Goal: Transaction & Acquisition: Purchase product/service

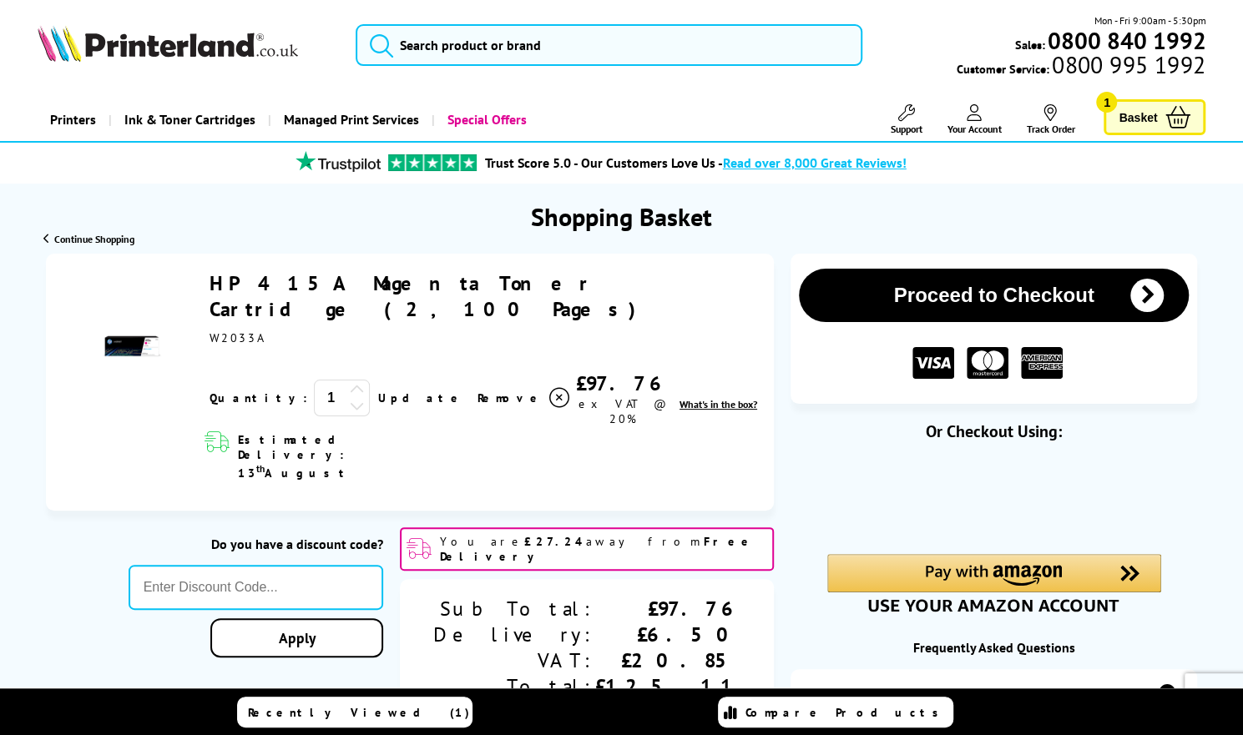
click at [549, 388] on icon at bounding box center [559, 398] width 20 height 20
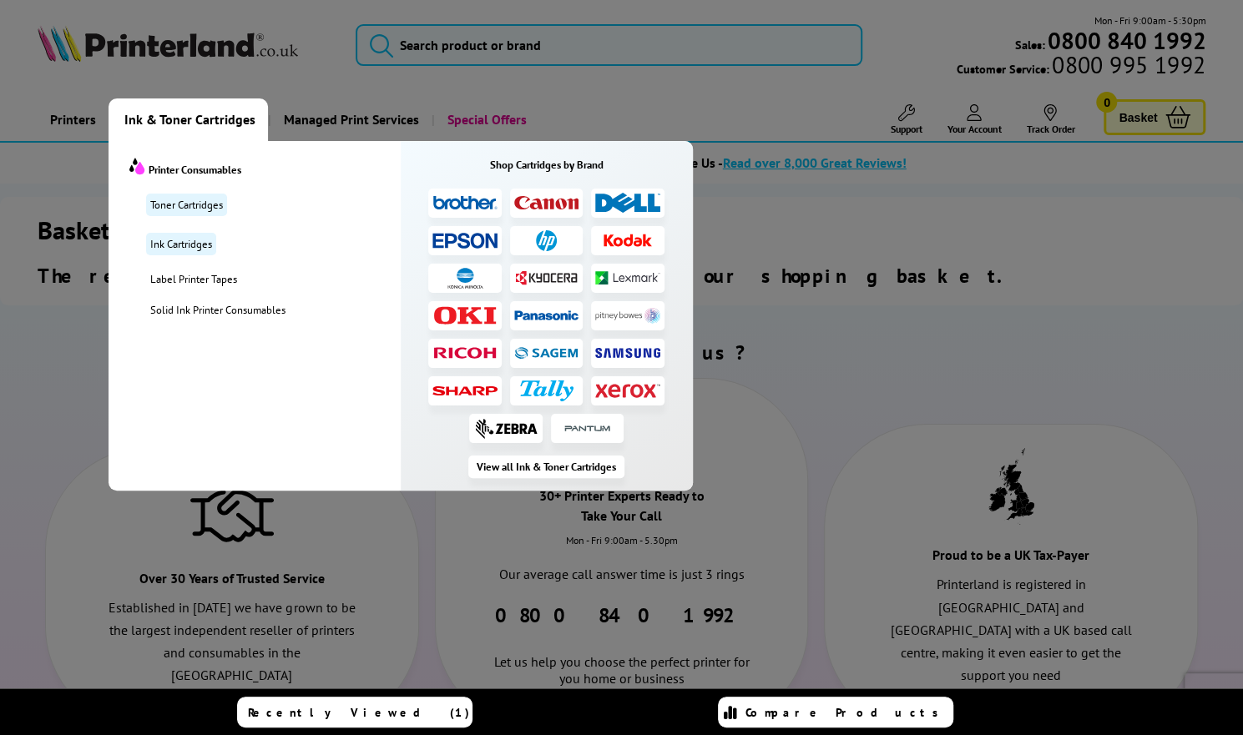
click at [191, 124] on span "Ink & Toner Cartridges" at bounding box center [189, 120] width 131 height 43
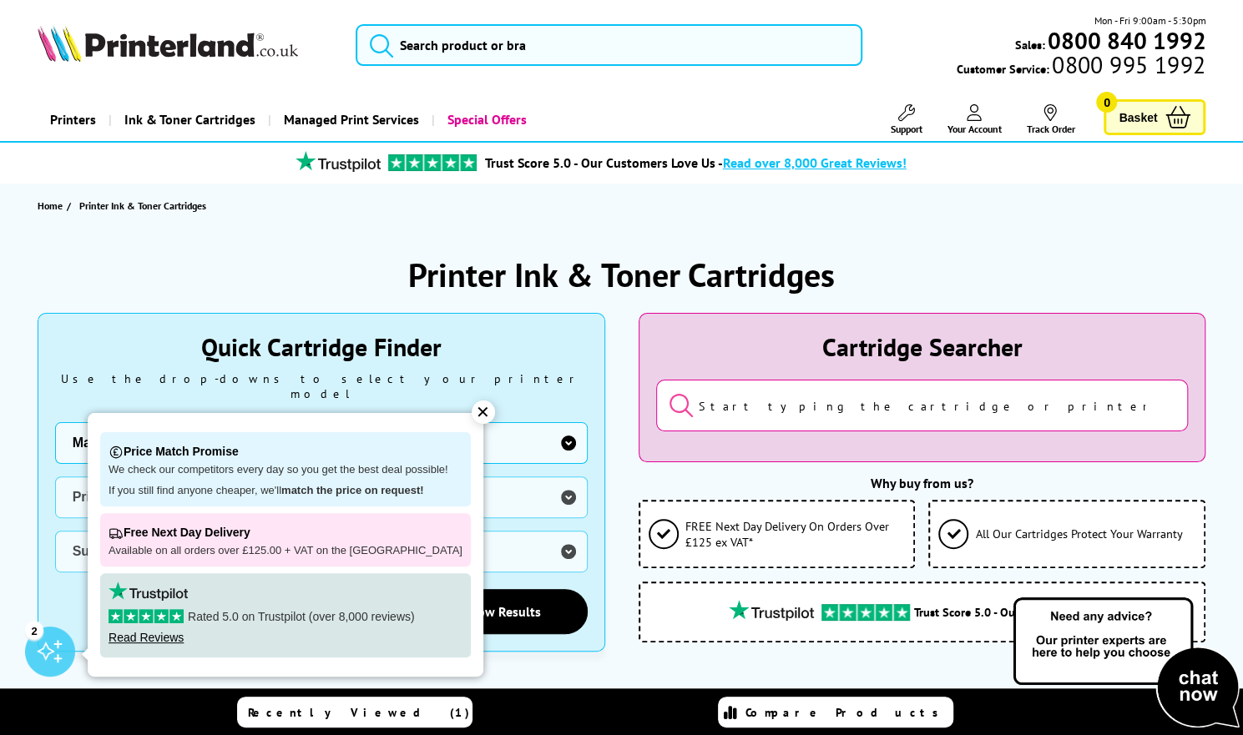
click at [750, 403] on input "search" at bounding box center [922, 406] width 533 height 52
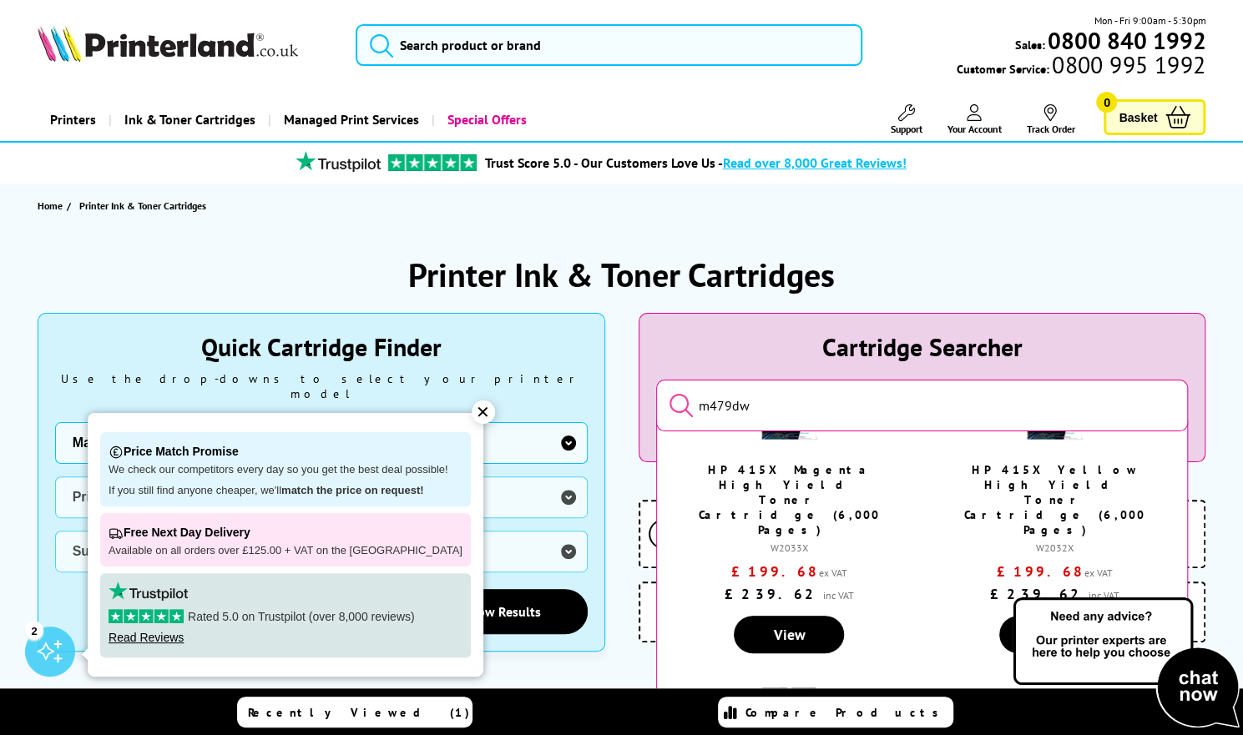
scroll to position [884, 0]
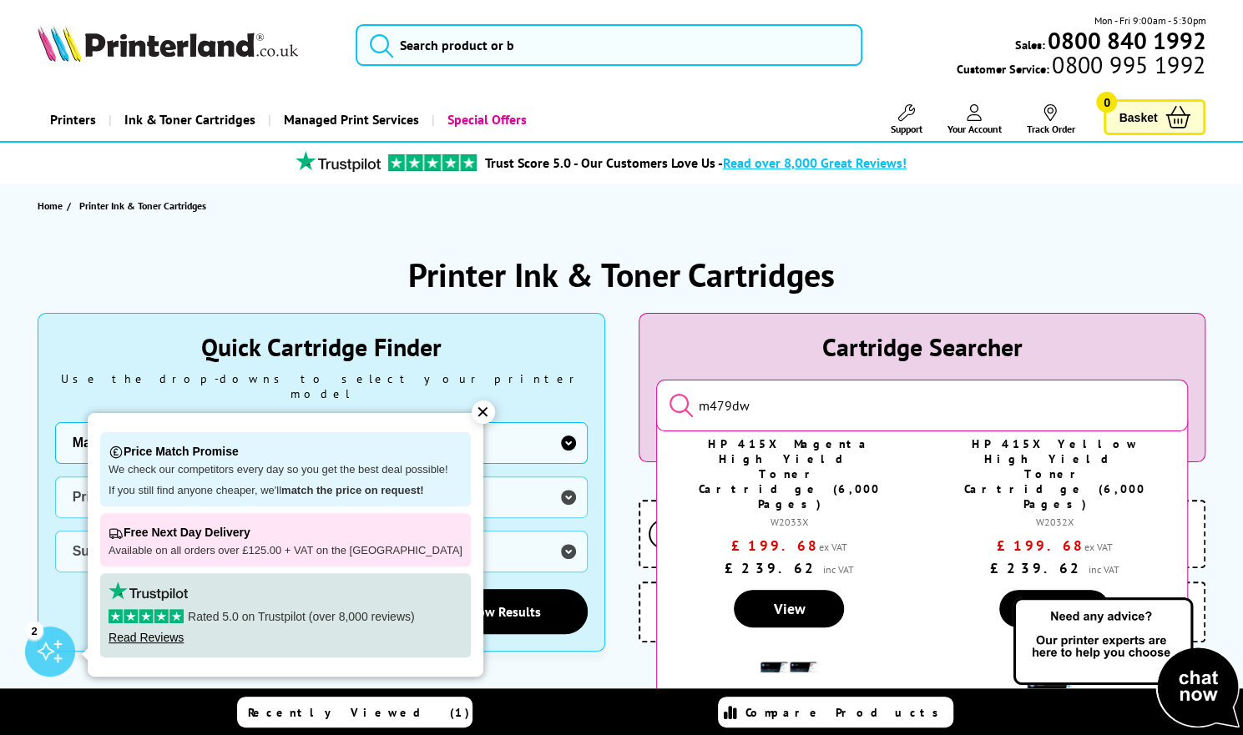
type input "m479dw"
click at [1080, 413] on input "m479dw" at bounding box center [922, 406] width 533 height 52
click at [472, 411] on div "✕" at bounding box center [483, 412] width 23 height 23
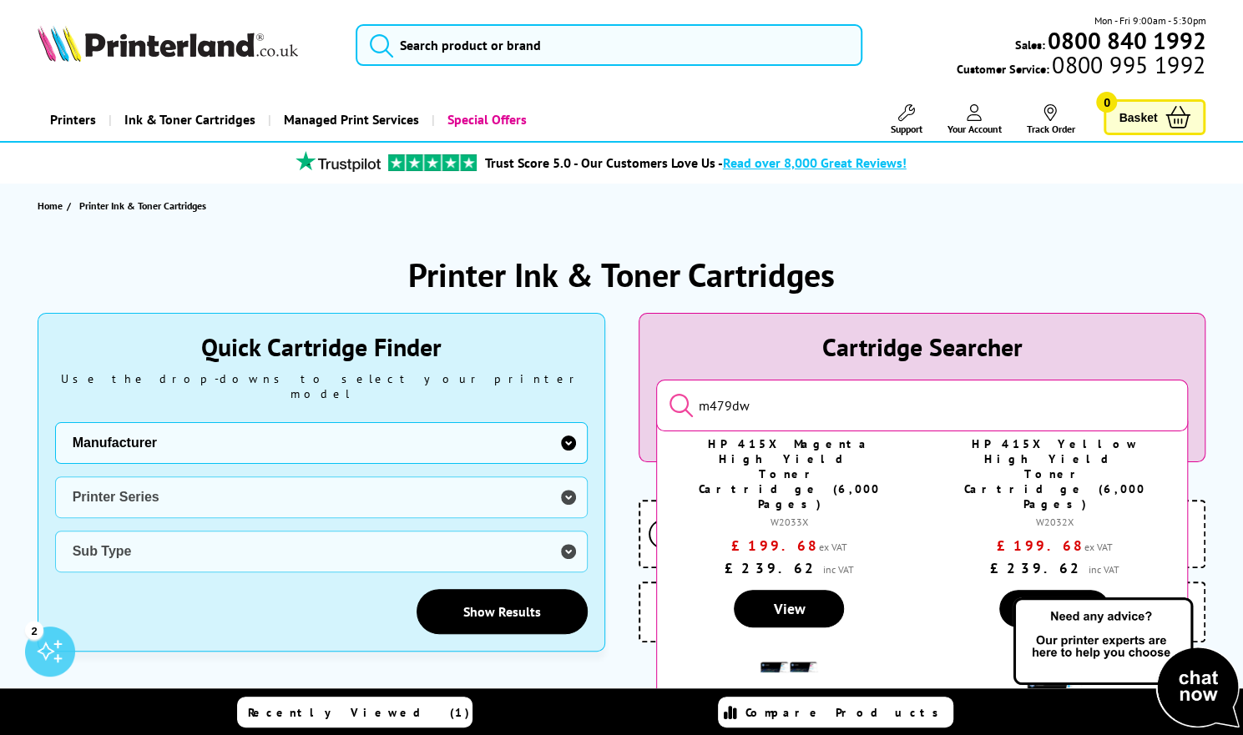
click at [567, 429] on select "Manufacturer Brother Canon Cubify Dell Dymo Epson HP Kodak Konica Minolta Kyoce…" at bounding box center [321, 443] width 533 height 42
select select "12603"
click at [55, 422] on select "Manufacturer Brother Canon Cubify Dell Dymo Epson HP Kodak Konica Minolta Kyoce…" at bounding box center [321, 443] width 533 height 42
click at [576, 483] on select "Printer Series AMP Colour Copier DesignJet DeskJet DeskJet Plus ENVY ENVY Inspi…" at bounding box center [321, 498] width 533 height 42
click at [55, 477] on select "Printer Series AMP Colour Copier DesignJet DeskJet DeskJet Plus ENVY ENVY Inspi…" at bounding box center [321, 498] width 533 height 42
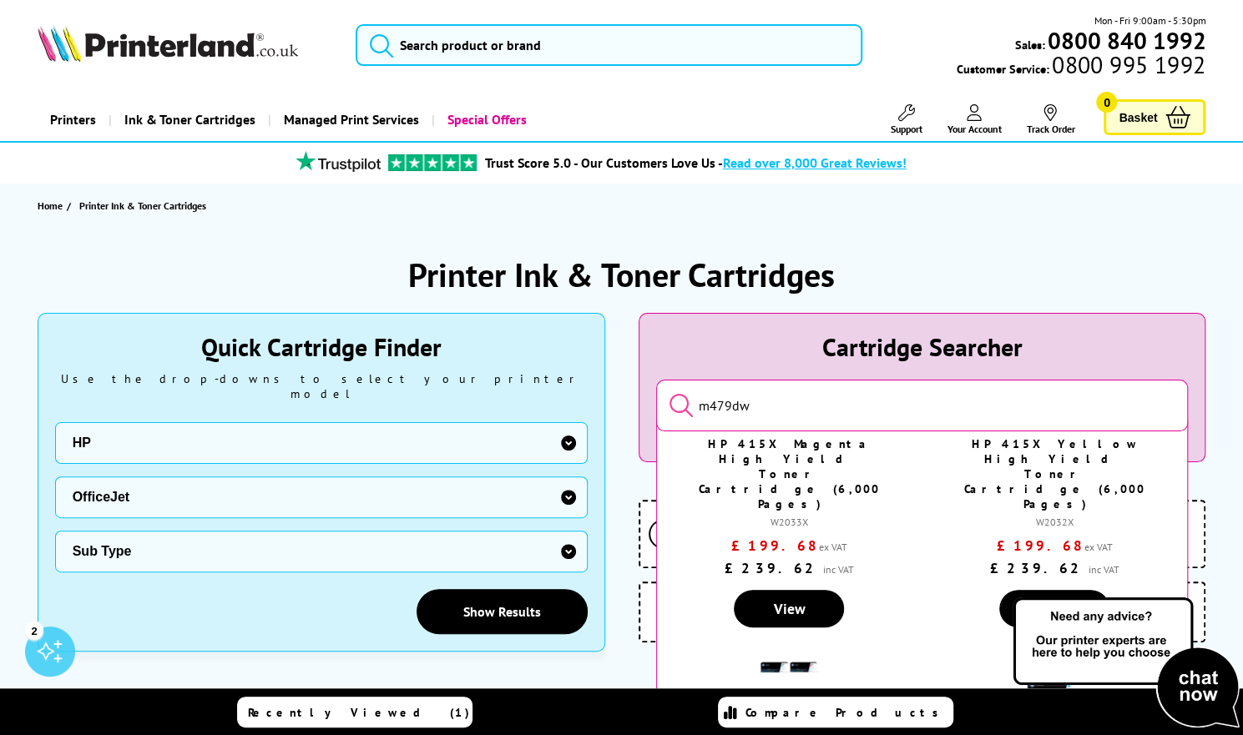
click at [336, 536] on select "Sub Type HP 100 Mobile HP 150 Mobile HP 200 Mobile HP 2110 HP 250 HP 2620 All-i…" at bounding box center [321, 552] width 533 height 42
click at [571, 479] on select "Printer Series AMP Colour Copier DesignJet DeskJet DeskJet Plus ENVY ENVY Inspi…" at bounding box center [321, 498] width 533 height 42
select select "36951"
click at [55, 477] on select "Printer Series AMP Colour Copier DesignJet DeskJet DeskJet Plus ENVY ENVY Inspi…" at bounding box center [321, 498] width 533 height 42
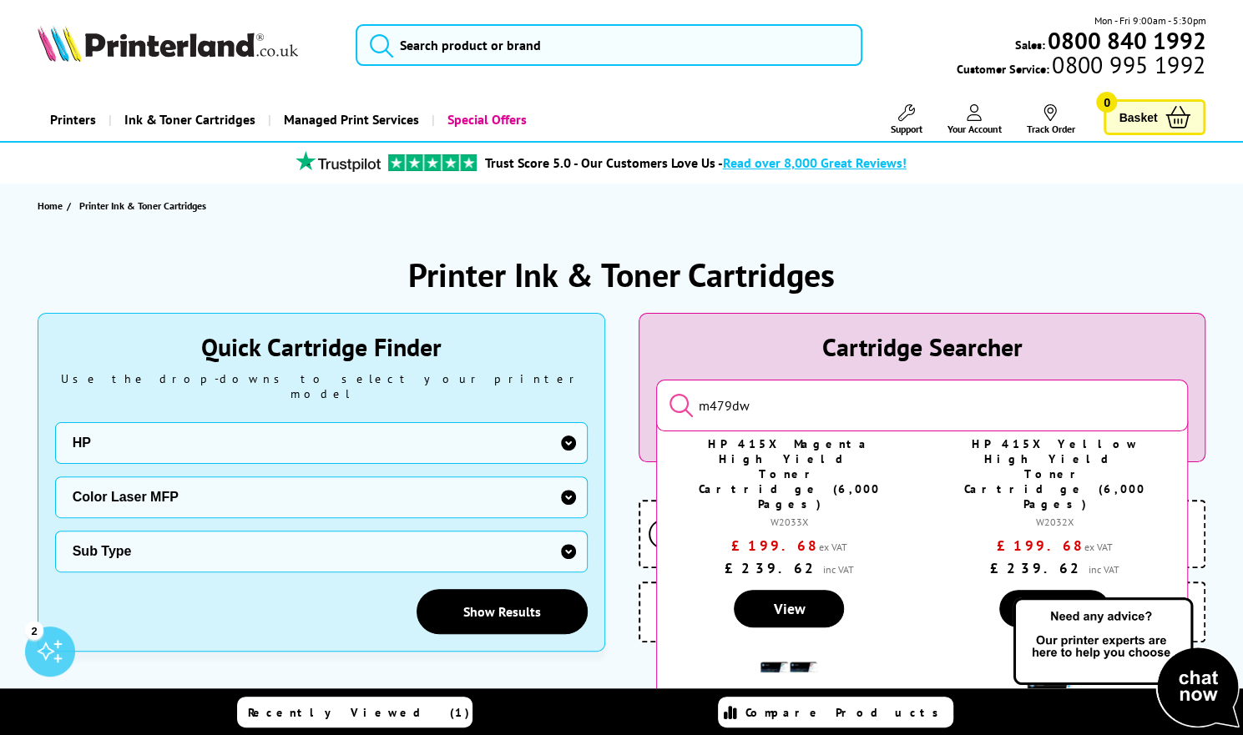
click at [575, 531] on select "Sub Type HP 178 HP 179" at bounding box center [321, 552] width 533 height 42
click at [568, 477] on select "Printer Series AMP Colour Copier DesignJet DeskJet DeskJet Plus ENVY ENVY Inspi…" at bounding box center [321, 498] width 533 height 42
click at [301, 634] on div "Quick Cartridge Finder Use the drop-downs to select your printer model Manufact…" at bounding box center [322, 482] width 568 height 339
click at [801, 718] on span "Compare Products" at bounding box center [846, 712] width 202 height 15
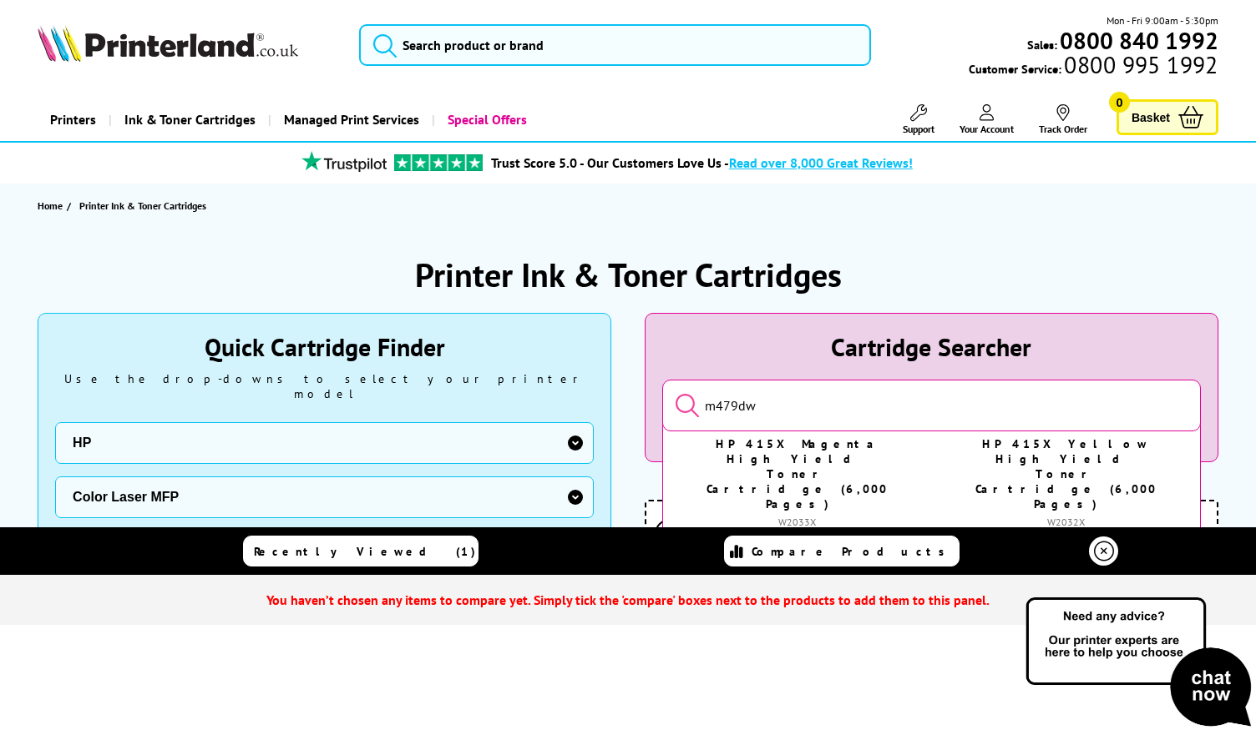
click at [931, 492] on div "HP 415A Black Toner Cartridge (2,400 Pages) W2030A £74.88 ex VAT £89.86 inc VAT…" at bounding box center [931, 238] width 537 height 1390
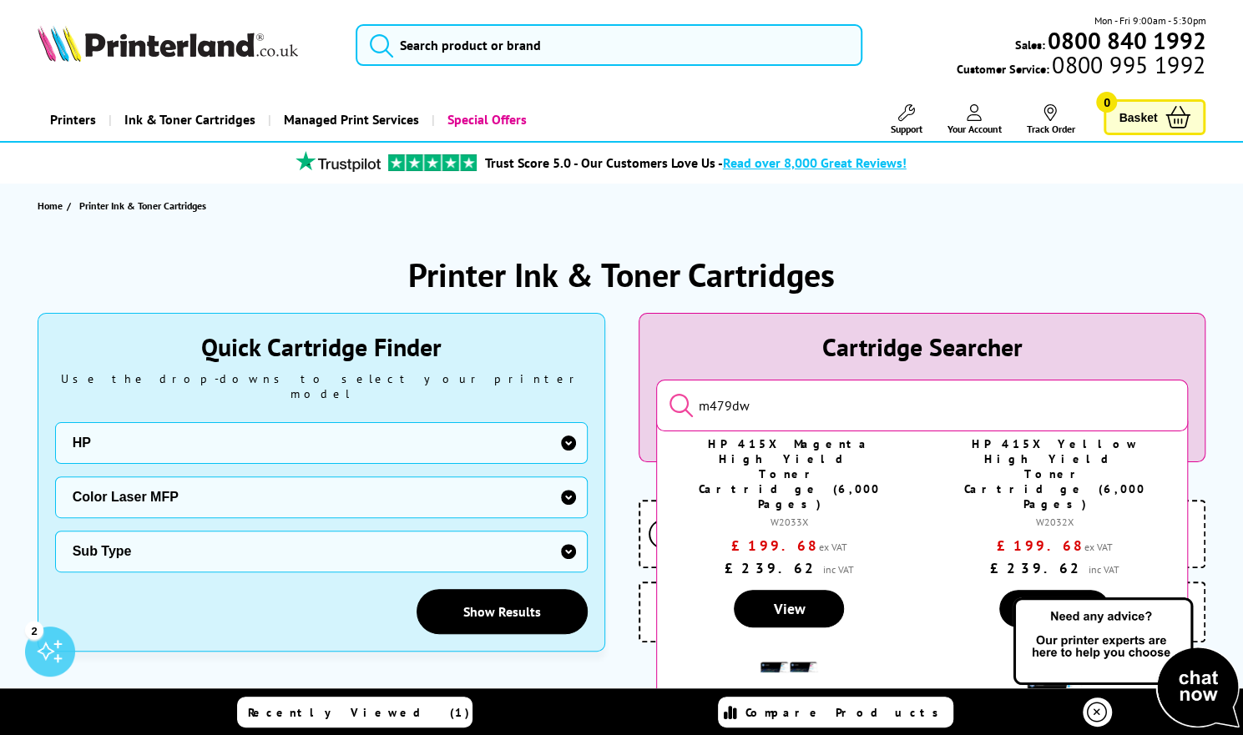
click at [1177, 453] on div "HP 415A Black Toner Cartridge (2,400 Pages) W2030A £74.88 ex VAT £89.86 inc VAT…" at bounding box center [922, 238] width 531 height 1390
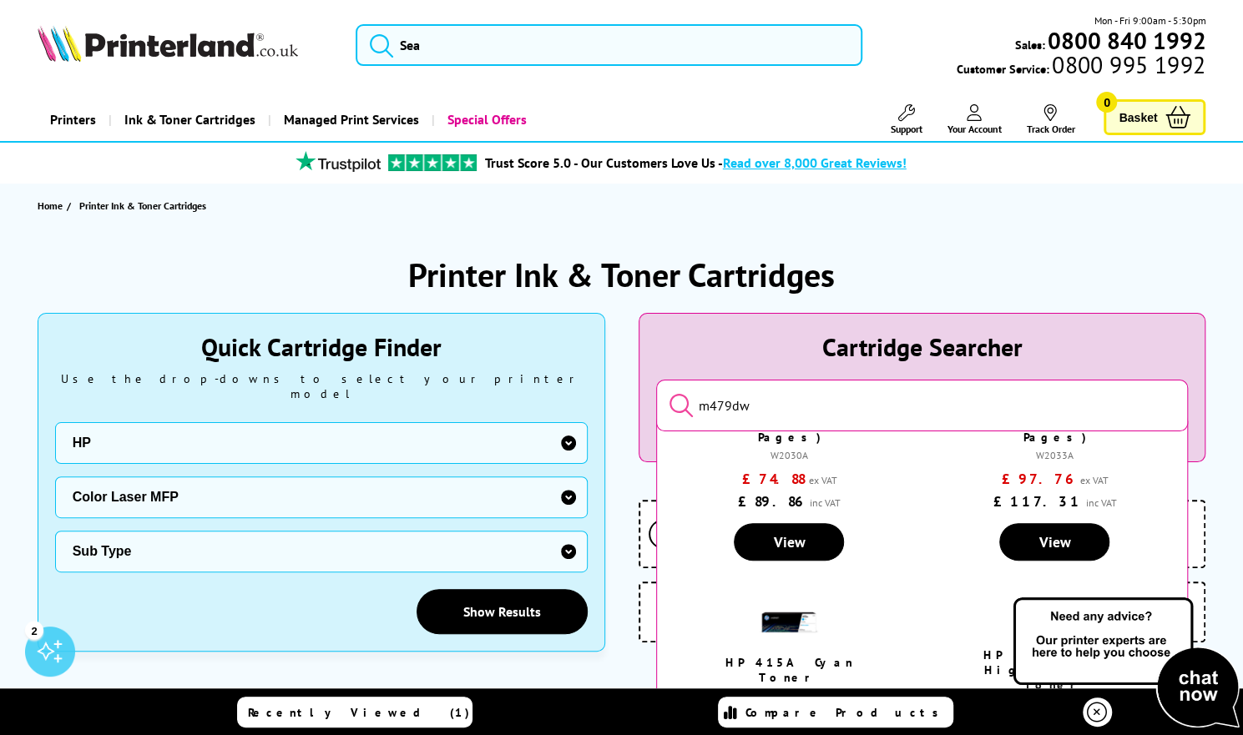
scroll to position [0, 0]
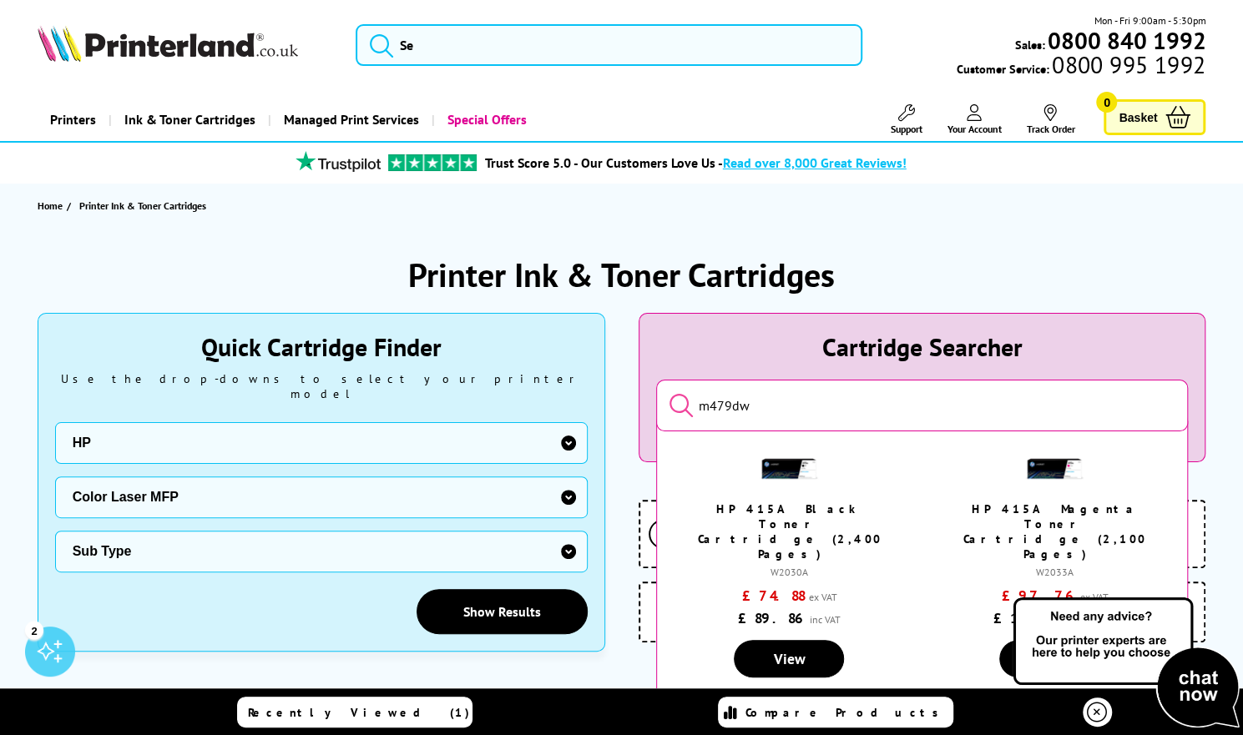
click at [1064, 470] on img at bounding box center [1054, 469] width 58 height 58
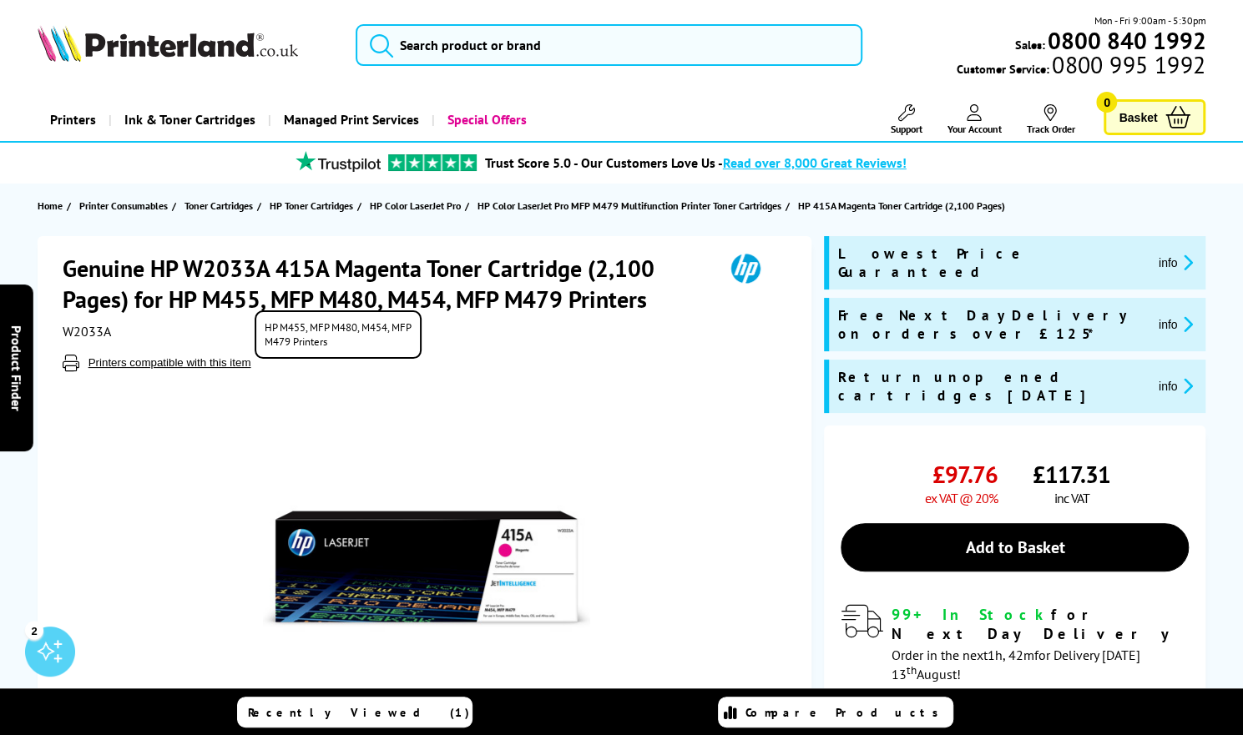
click at [223, 362] on button "Printers compatible with this item" at bounding box center [169, 363] width 173 height 14
click at [815, 712] on span "Compare Products" at bounding box center [846, 712] width 202 height 15
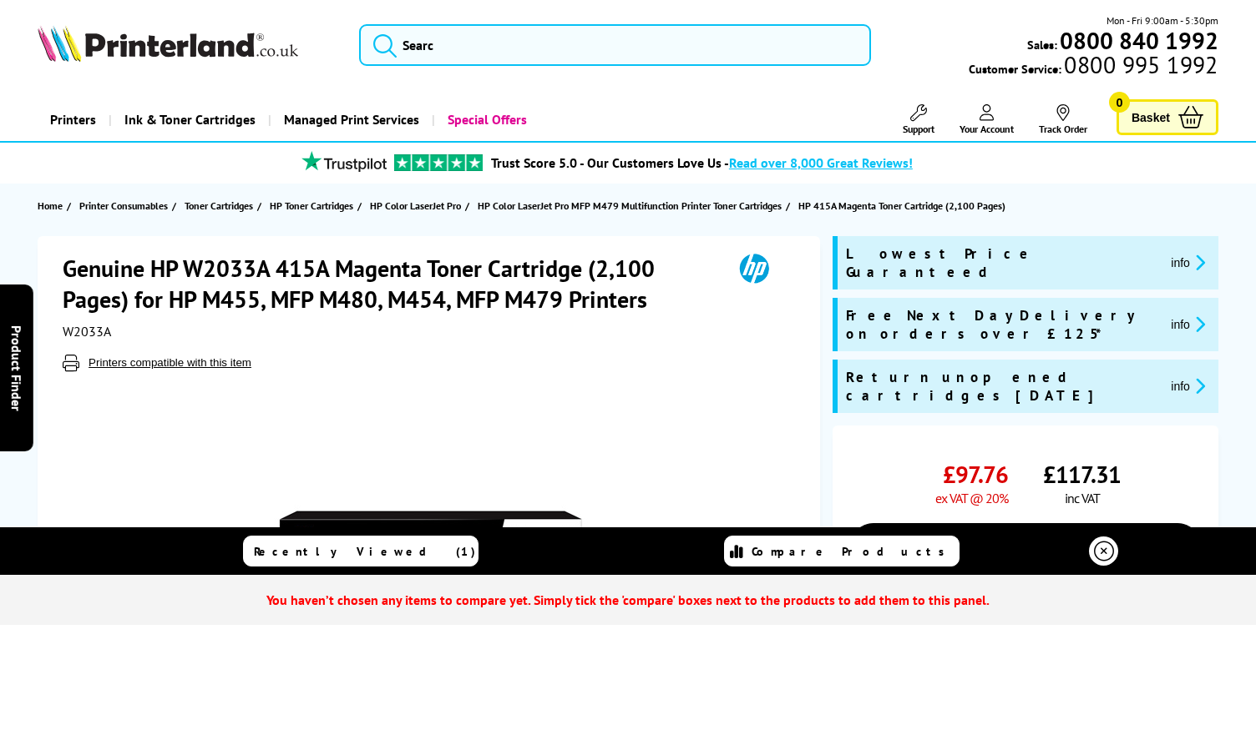
click at [729, 436] on div at bounding box center [431, 559] width 736 height 377
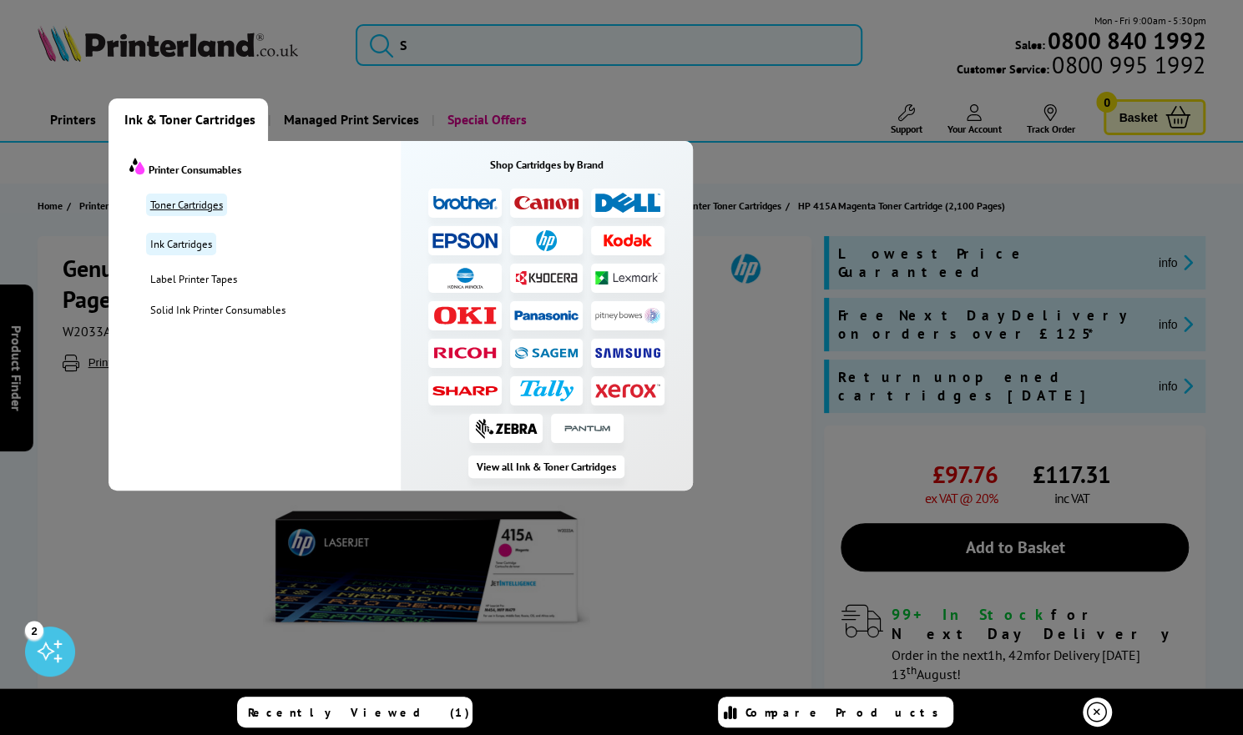
click at [187, 205] on link "Toner Cartridges" at bounding box center [186, 205] width 81 height 23
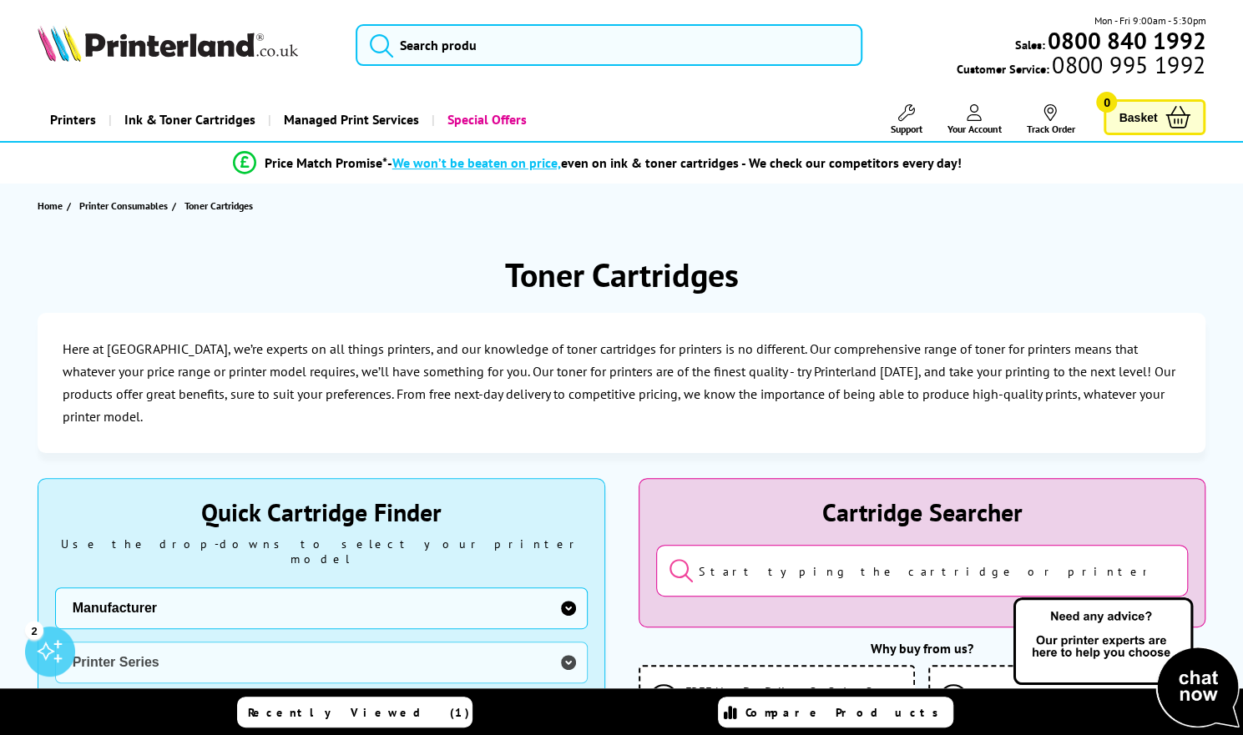
click at [976, 109] on icon at bounding box center [974, 112] width 15 height 17
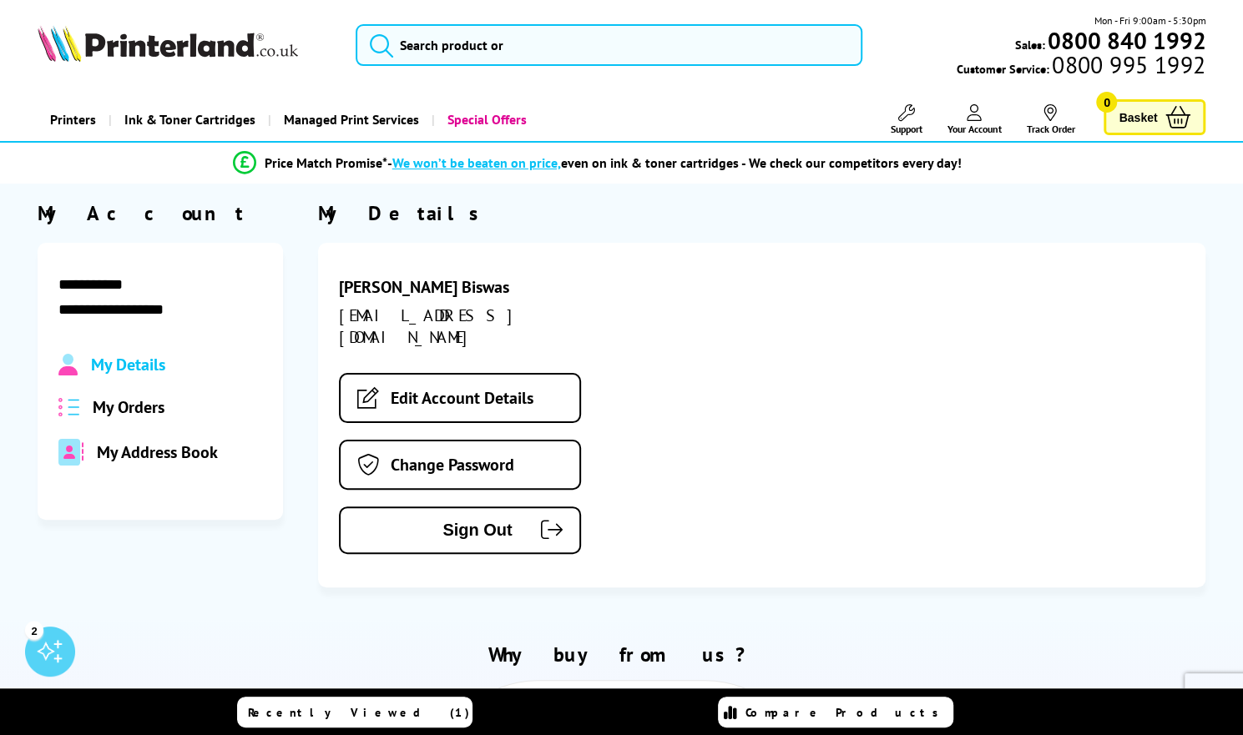
click at [133, 408] on span "My Orders" at bounding box center [129, 408] width 72 height 22
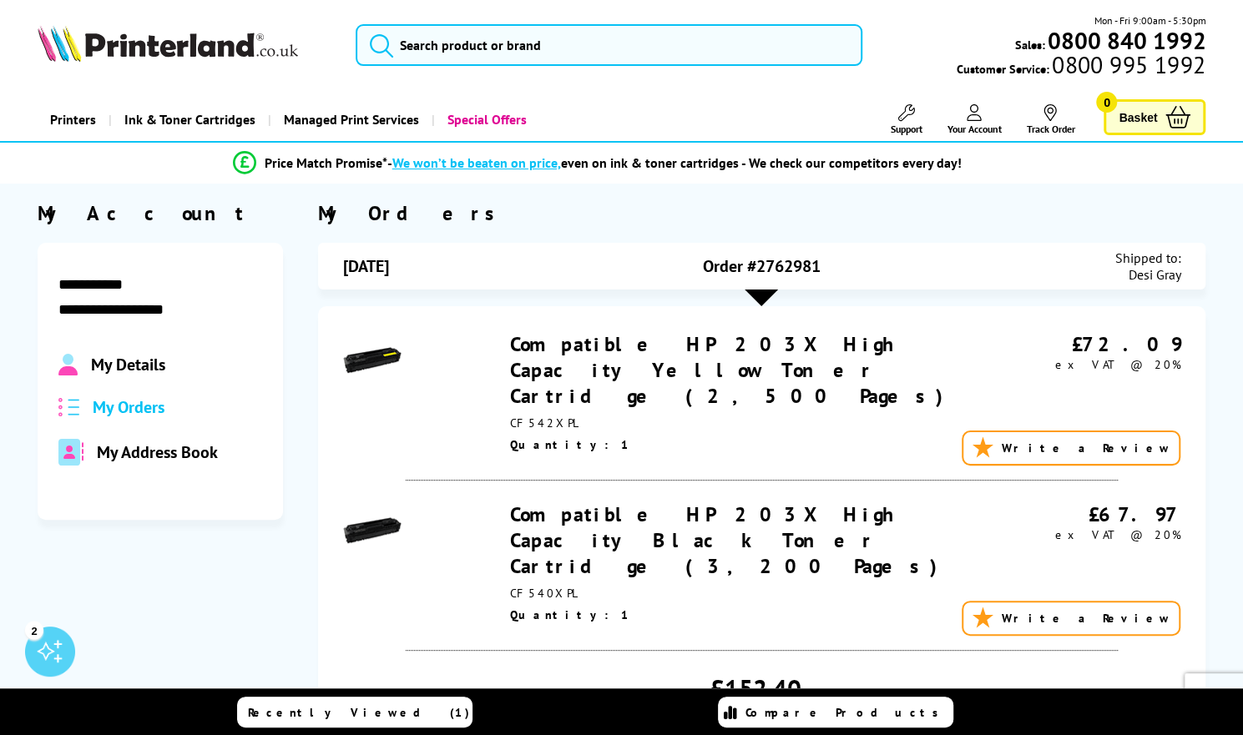
click at [624, 351] on link "Compatible HP 203X High Capacity Yellow Toner Cartridge (2,500 Pages)" at bounding box center [731, 370] width 443 height 78
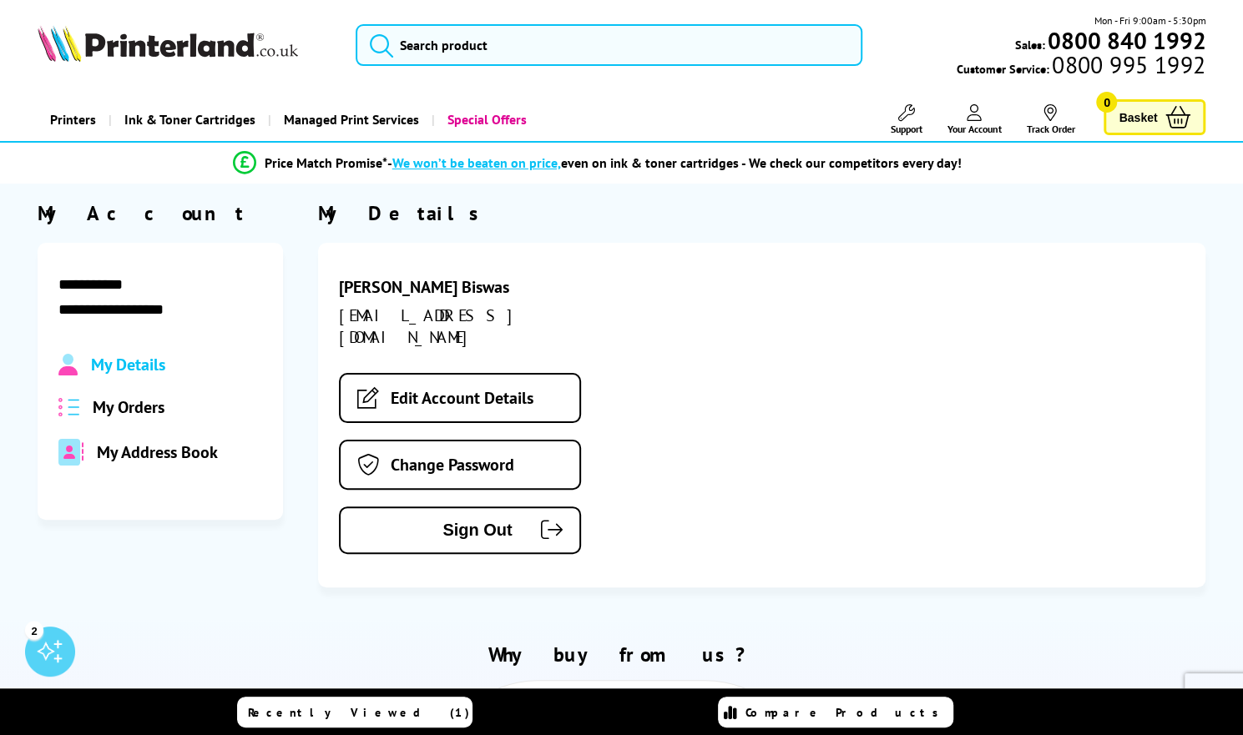
click at [112, 413] on span "My Orders" at bounding box center [129, 408] width 72 height 22
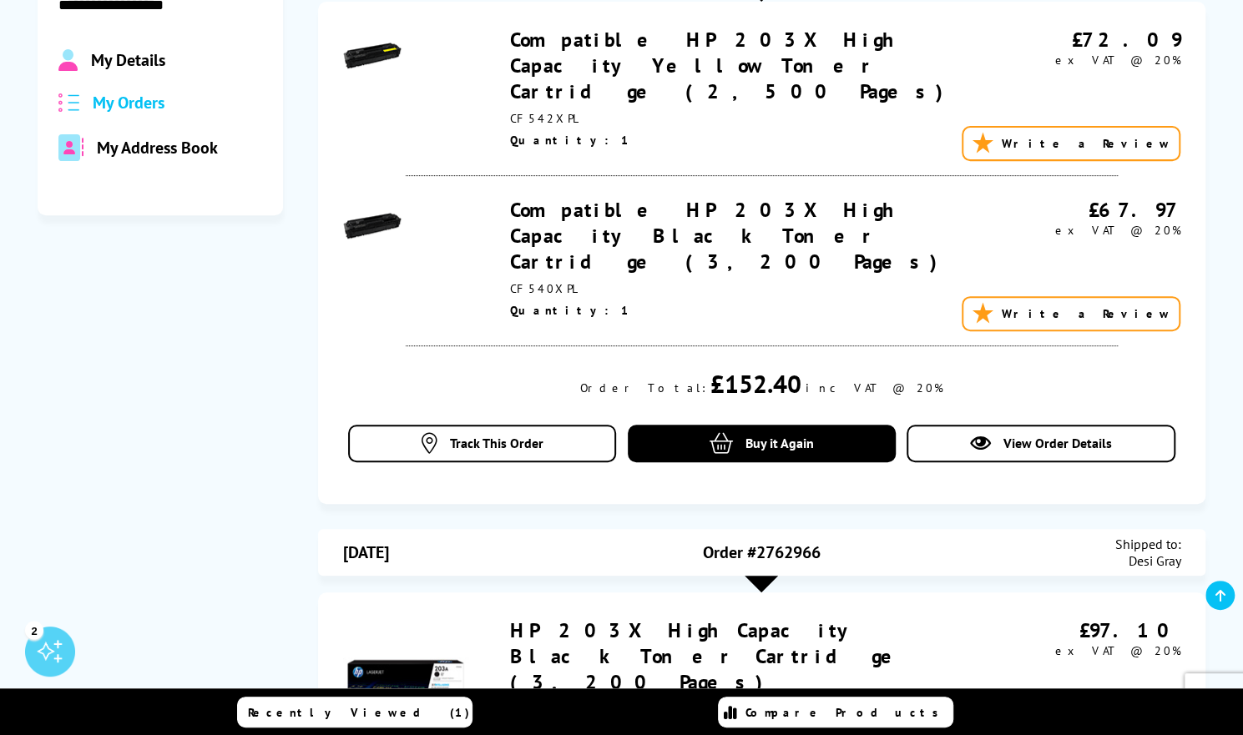
scroll to position [302, 0]
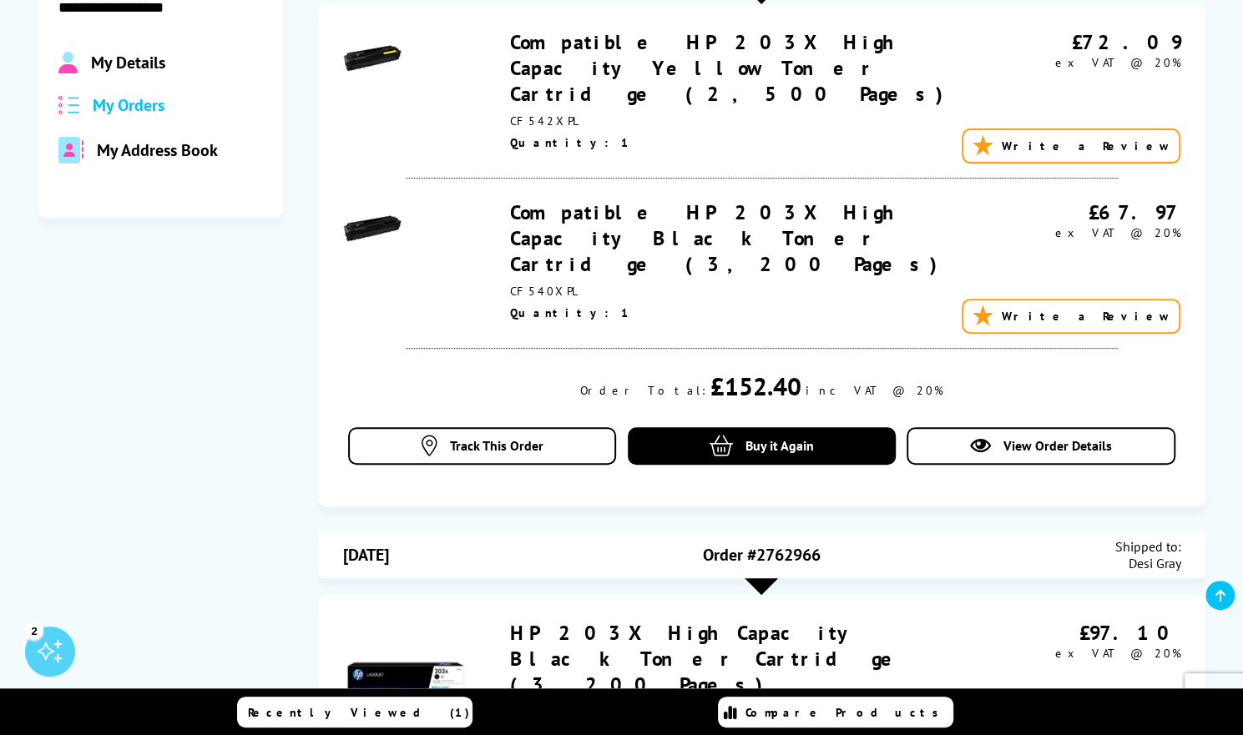
click at [1239, 257] on div "**********" at bounding box center [621, 710] width 1243 height 1625
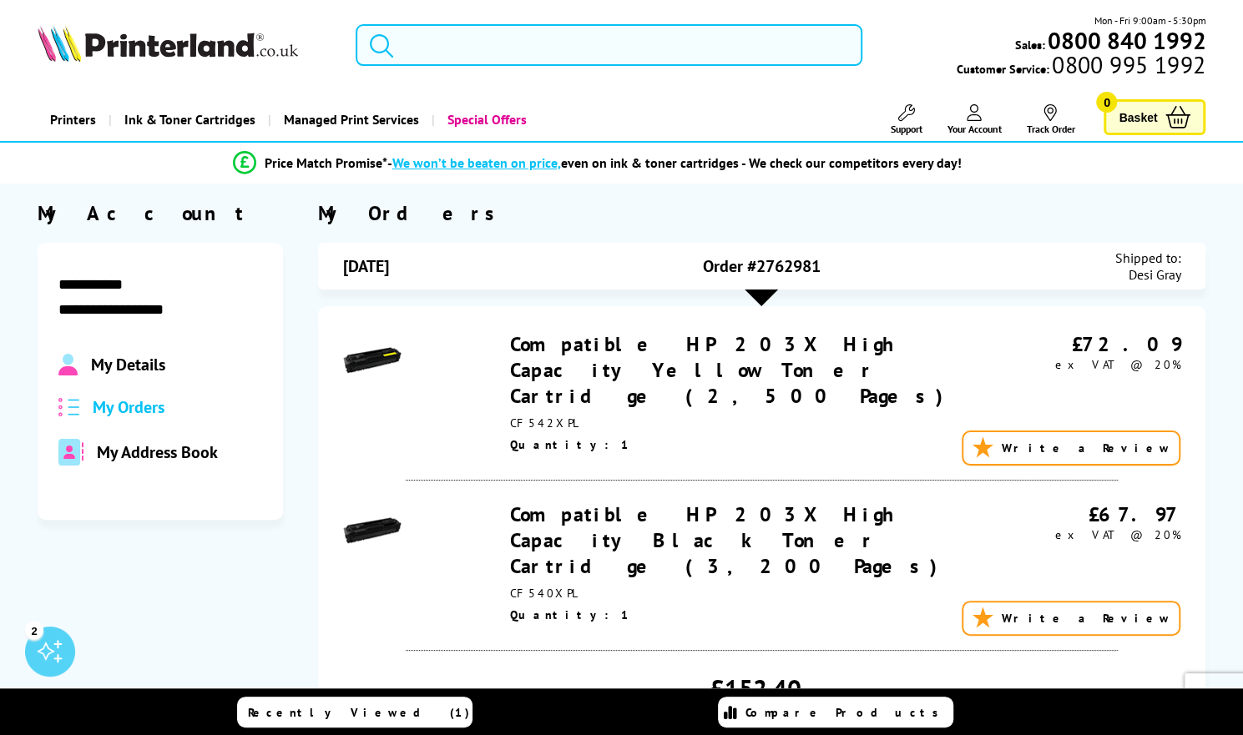
click at [530, 49] on input "search" at bounding box center [609, 45] width 506 height 42
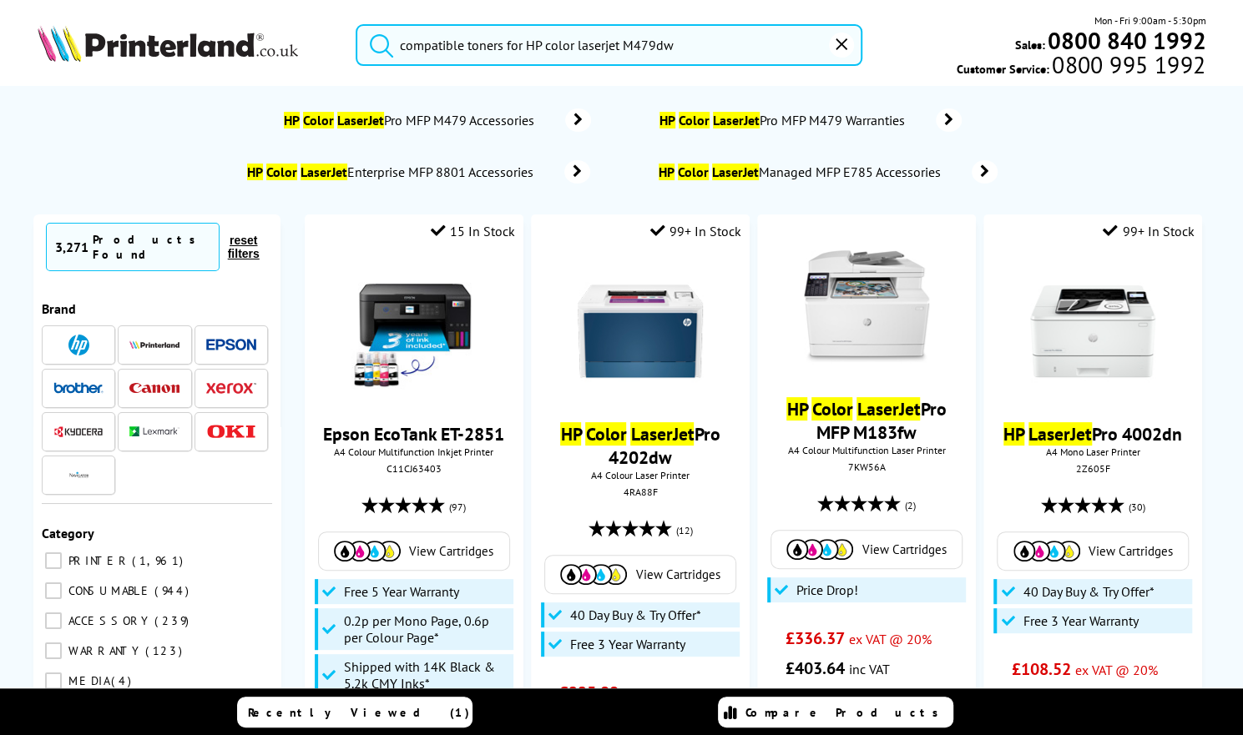
type input "compatible toners for HP color laserjet M479dw"
click at [356, 24] on button "submit" at bounding box center [377, 42] width 42 height 37
click at [845, 41] on icon "reset" at bounding box center [842, 44] width 12 height 12
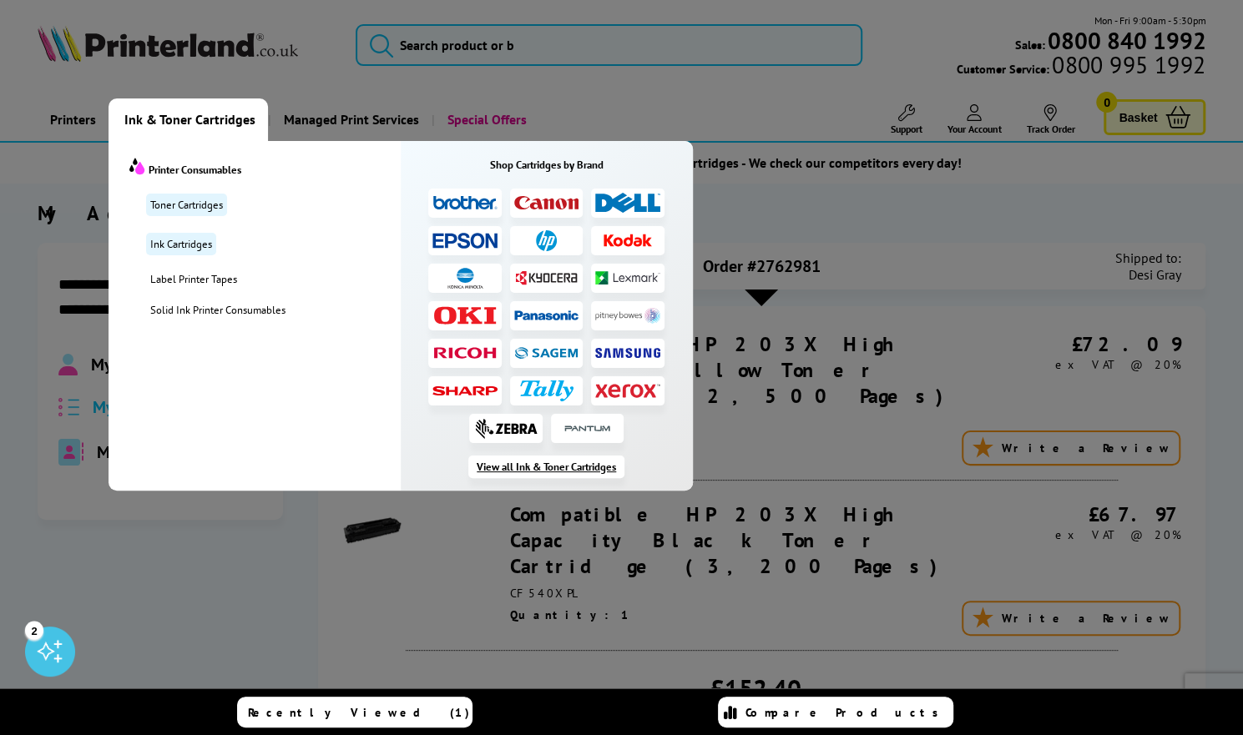
click at [529, 467] on link "View all Ink & Toner Cartridges" at bounding box center [546, 467] width 156 height 23
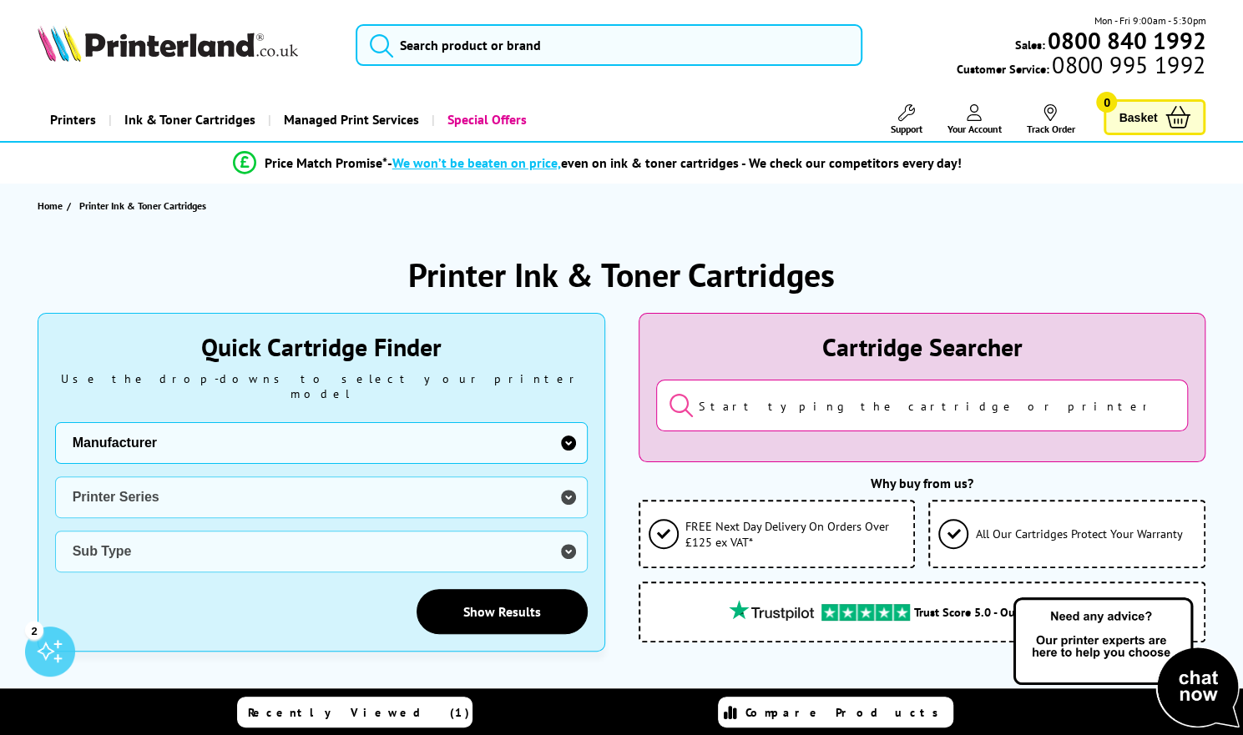
click at [761, 408] on input "search" at bounding box center [922, 406] width 533 height 52
click at [1170, 643] on img at bounding box center [1126, 663] width 234 height 137
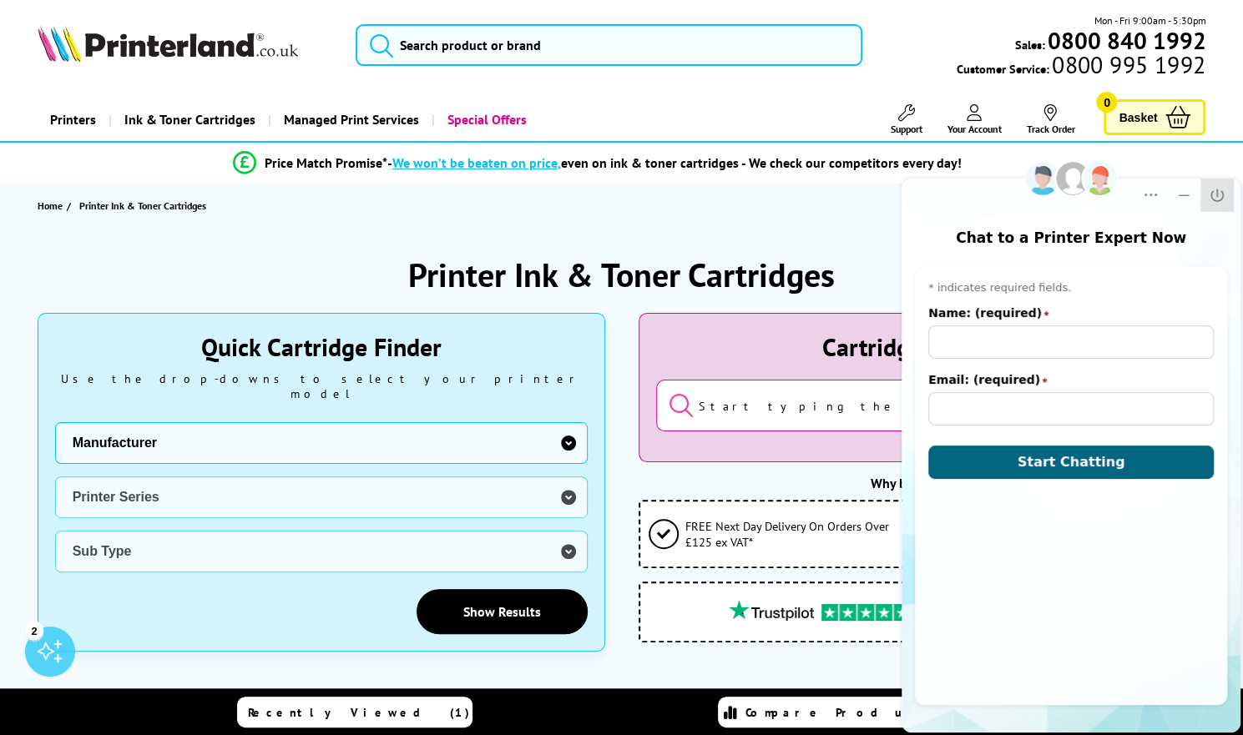
click at [1211, 195] on icon "Close" at bounding box center [1216, 195] width 13 height 13
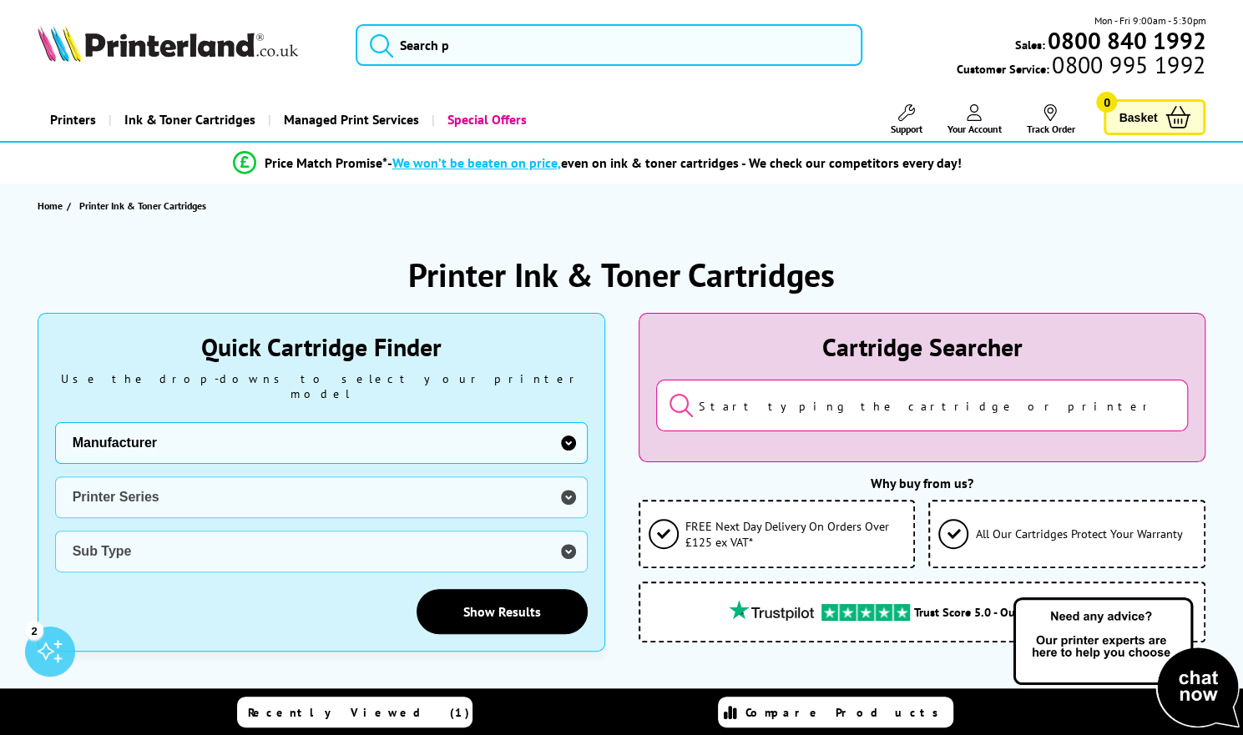
click at [966, 413] on input "search" at bounding box center [922, 406] width 533 height 52
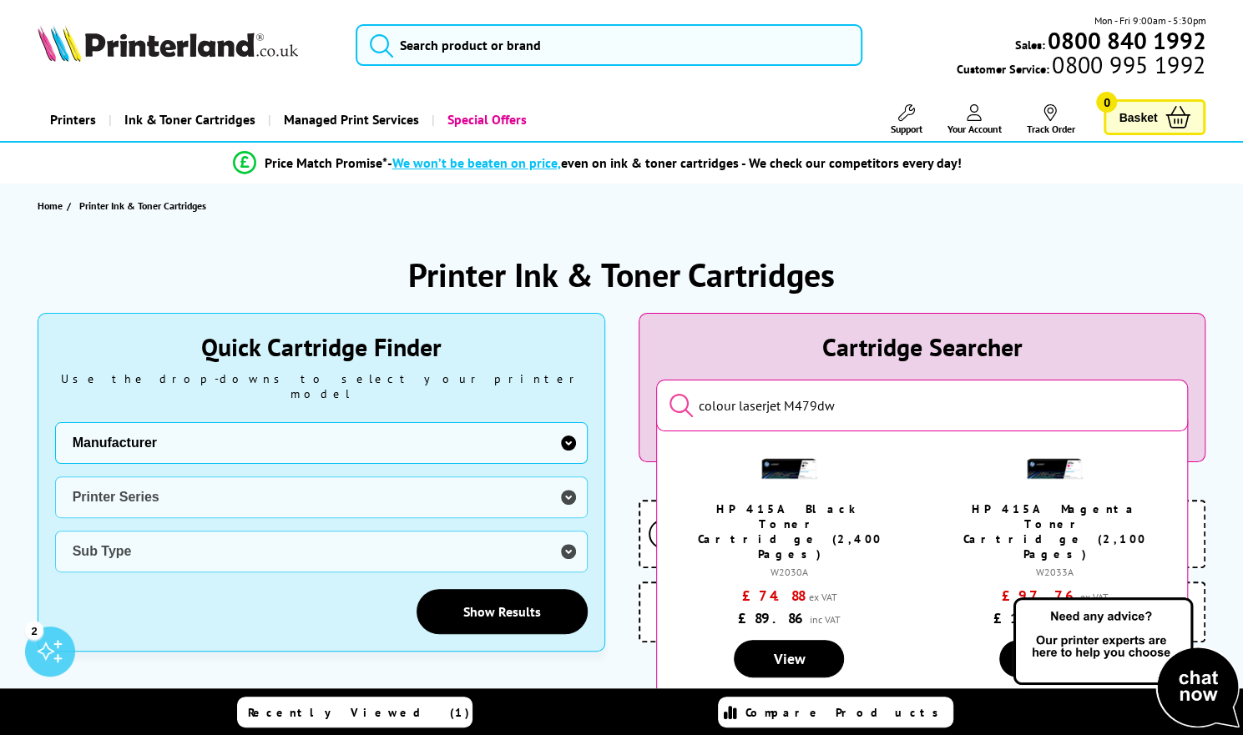
type input "colour laserjet M479dw"
click at [1059, 504] on link "HP 415A Magenta Toner Cartridge (2,100 Pages)" at bounding box center [1054, 532] width 183 height 60
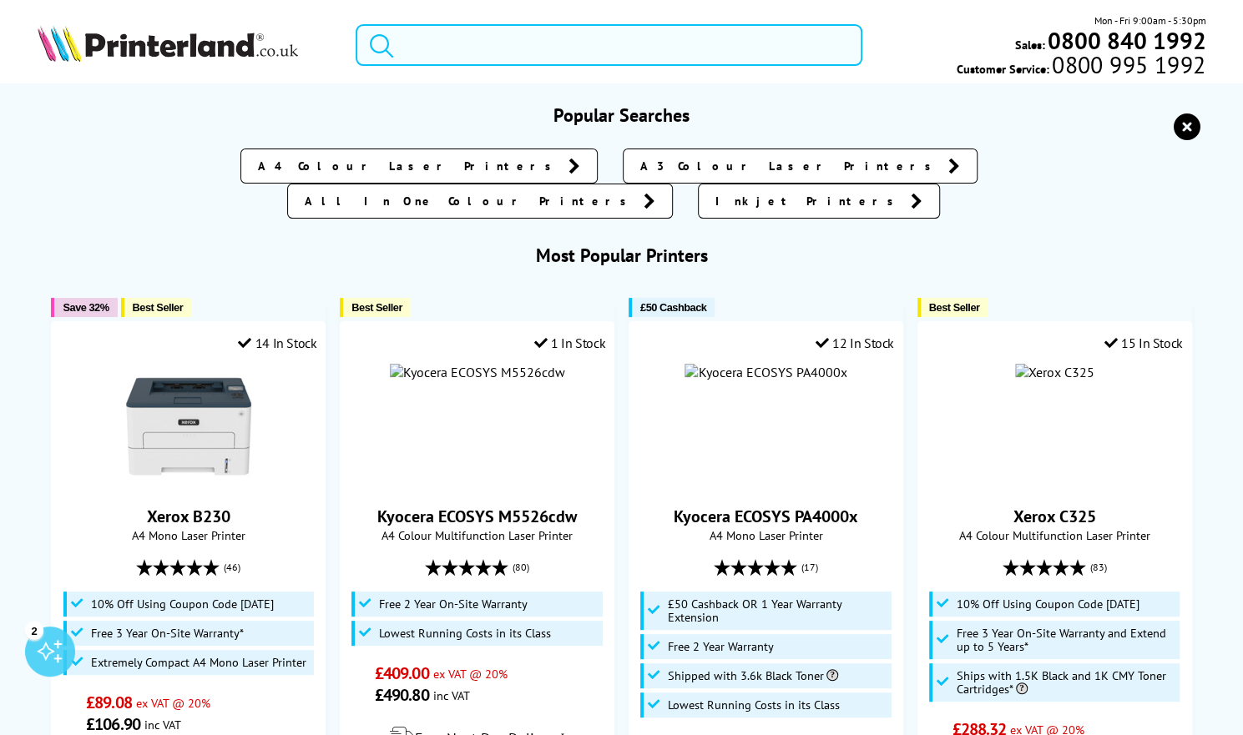
click at [531, 43] on input "search" at bounding box center [609, 45] width 506 height 42
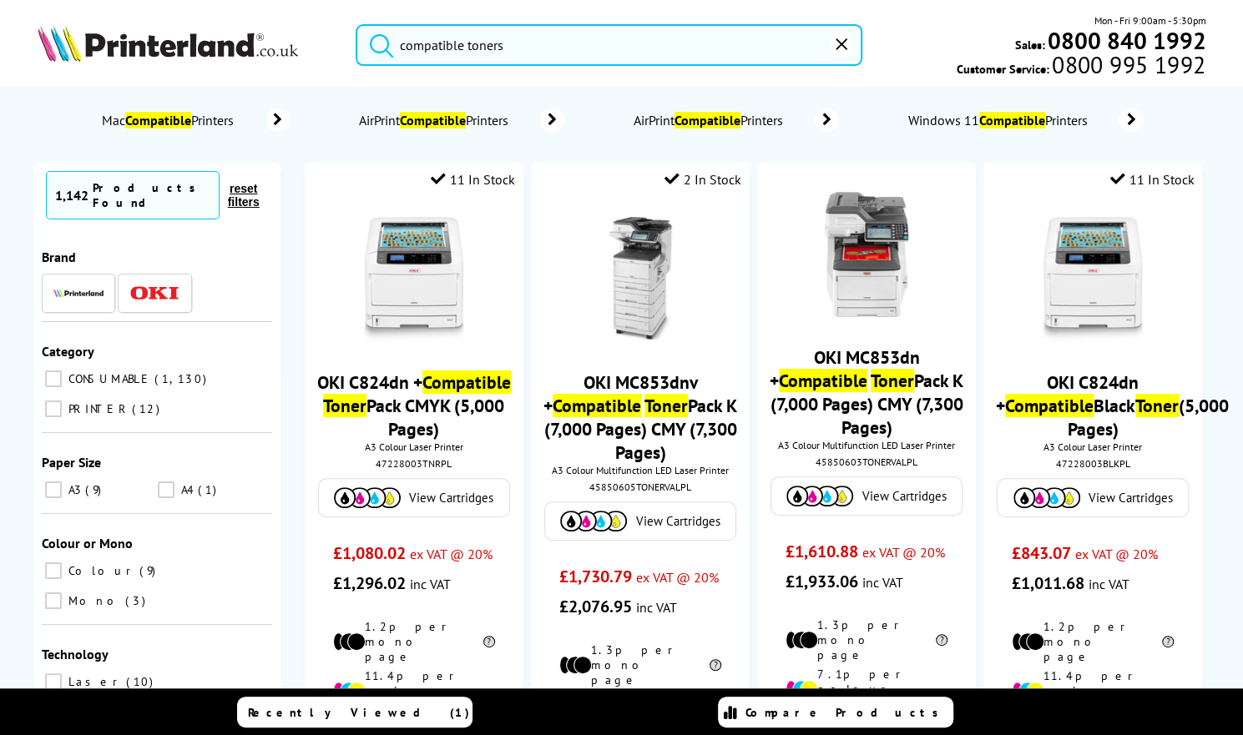
click at [356, 24] on button "submit" at bounding box center [377, 42] width 42 height 37
click at [538, 63] on input "compatible toners" at bounding box center [609, 45] width 506 height 42
type input "compatible toner"
click at [356, 24] on button "submit" at bounding box center [377, 42] width 42 height 37
click at [57, 387] on input "CONSUMABLE 1,130" at bounding box center [53, 379] width 17 height 17
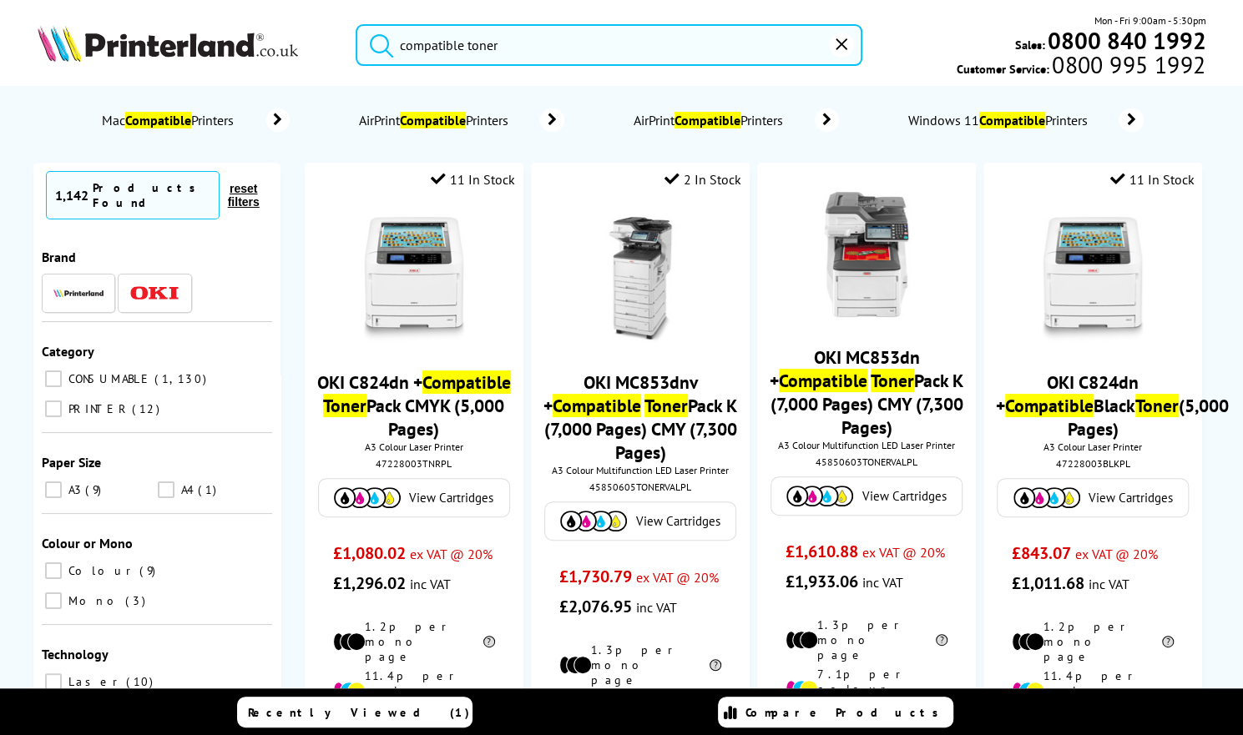
checkbox input "true"
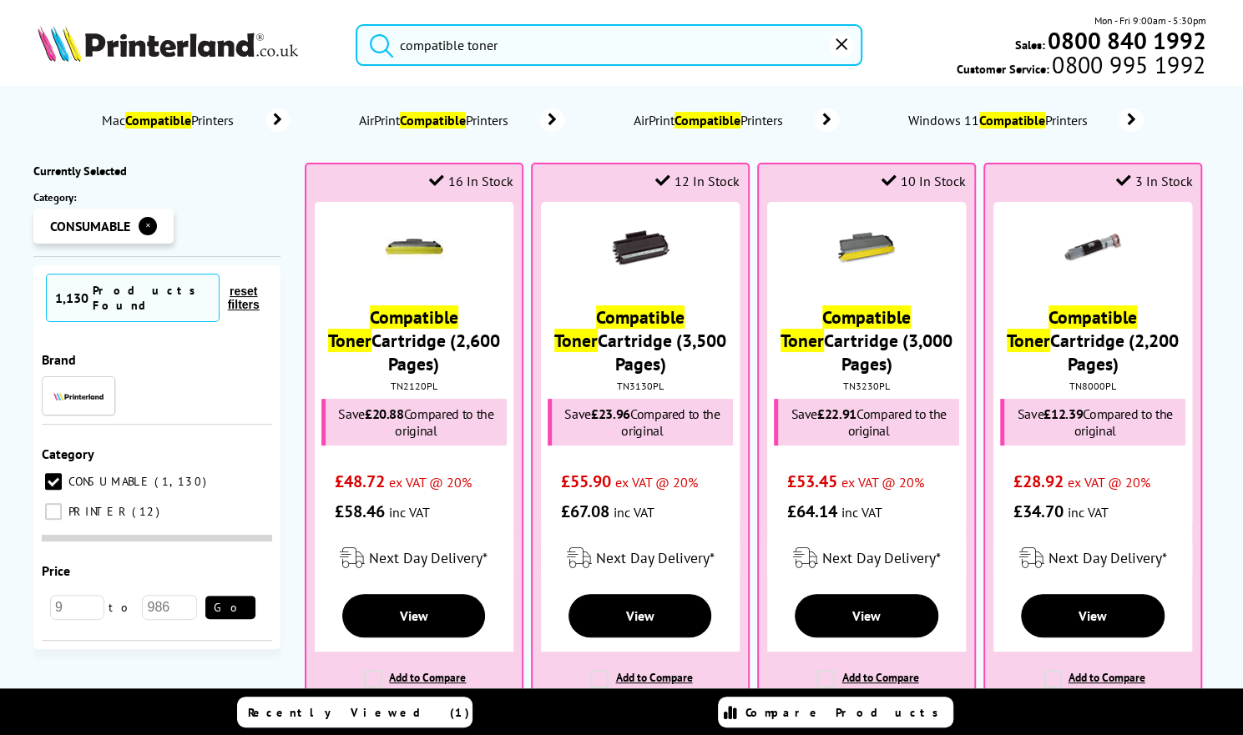
click at [466, 44] on input "compatible toner" at bounding box center [609, 45] width 506 height 42
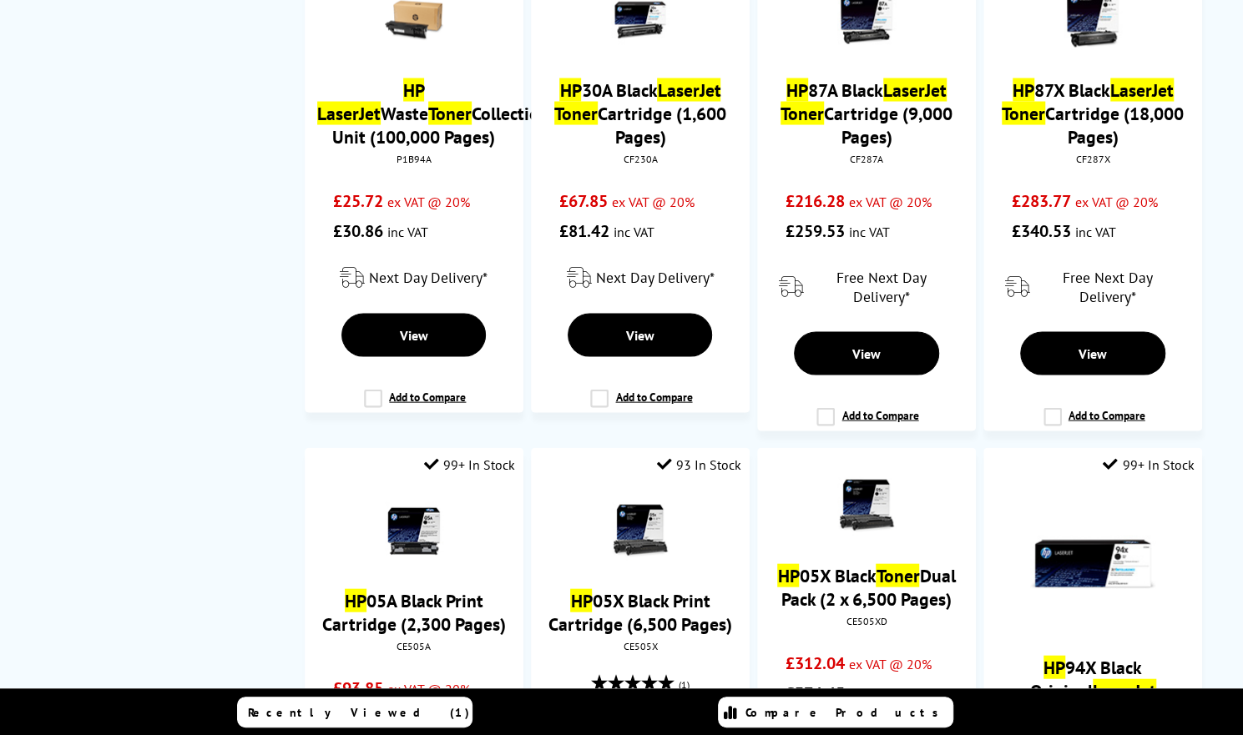
scroll to position [2573, 0]
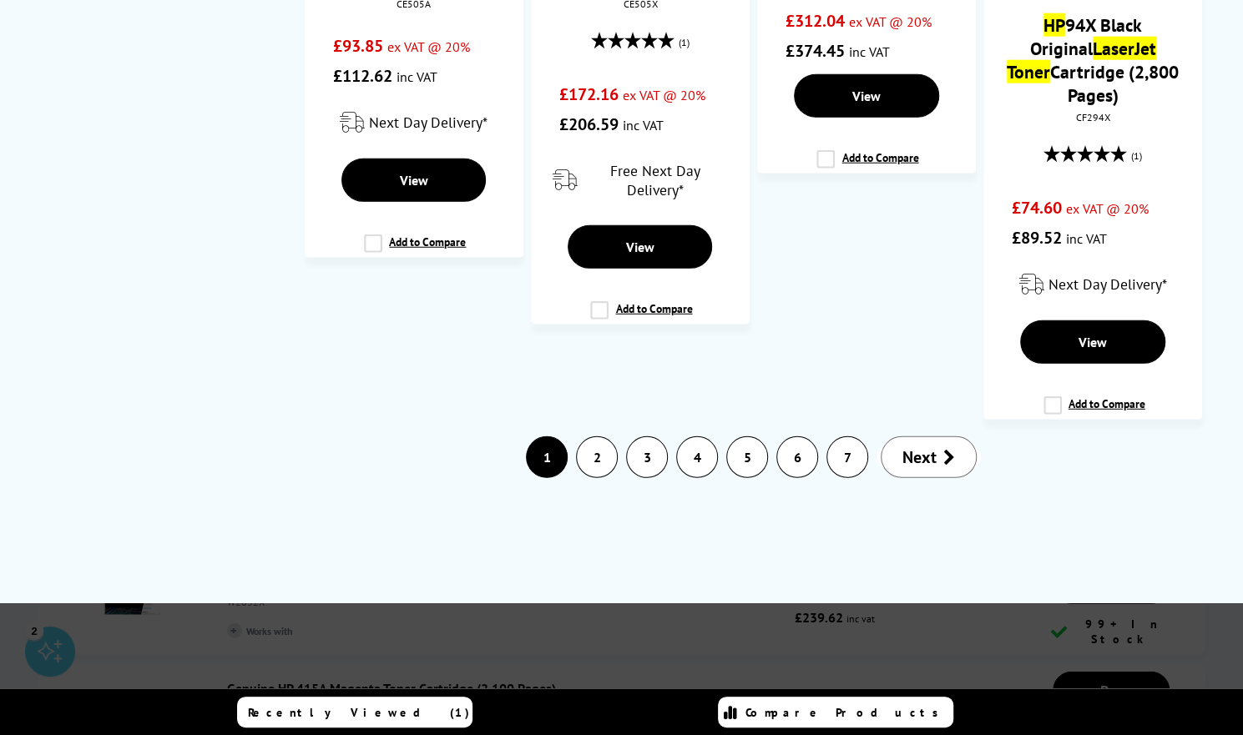
type input "compatible hp laserjet M479 toner"
click at [604, 437] on link "2" at bounding box center [597, 457] width 40 height 40
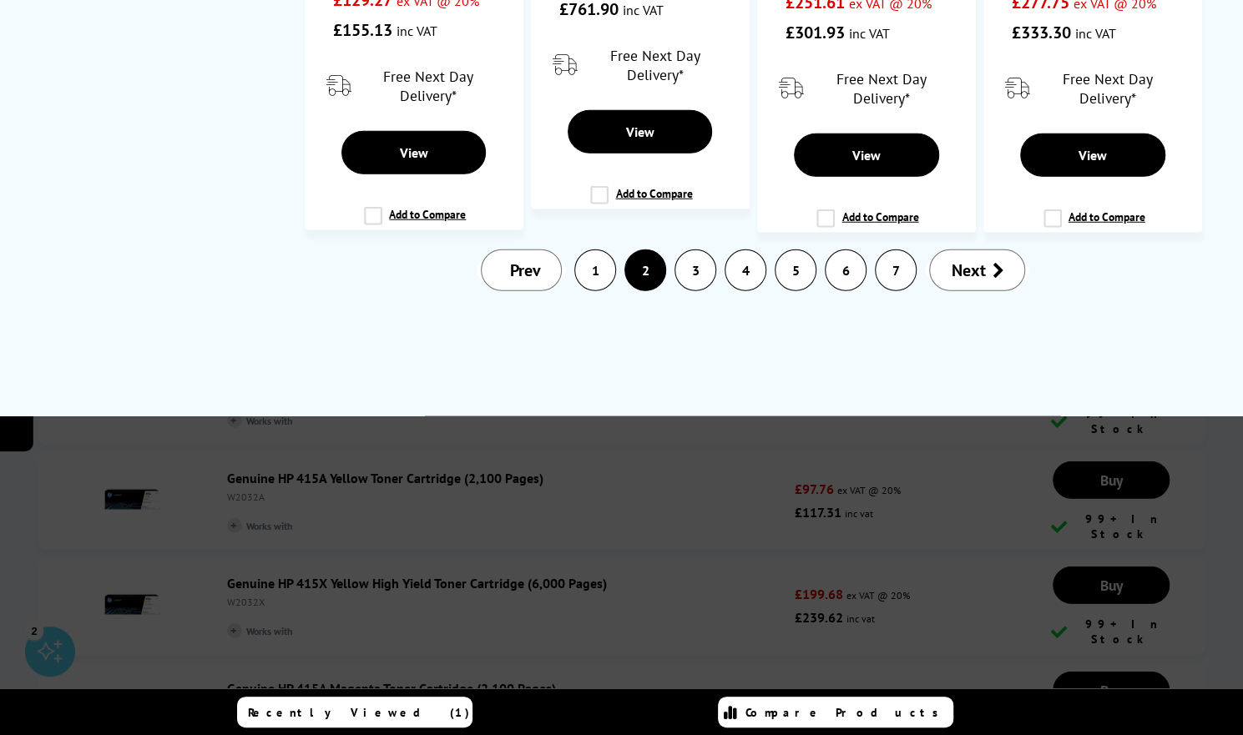
scroll to position [0, 0]
